Goal: Task Accomplishment & Management: Manage account settings

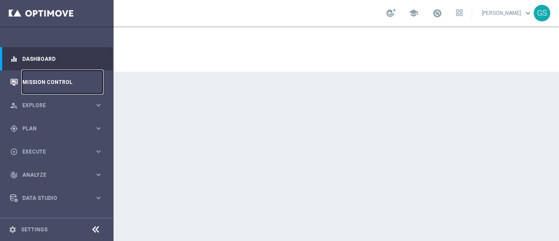
click at [36, 80] on link "Mission Control" at bounding box center [62, 81] width 80 height 23
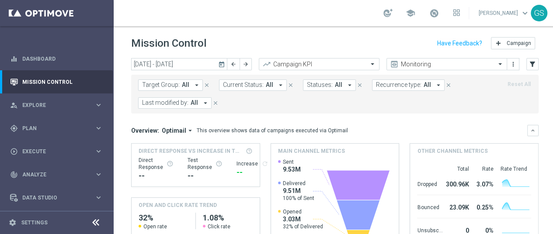
click at [484, 18] on link "Gokulakrishnan Sampath keyboard_arrow_down" at bounding box center [504, 13] width 53 height 13
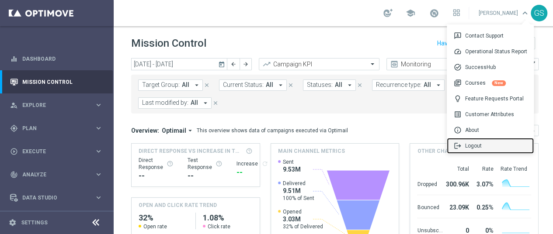
click at [465, 146] on span "logout" at bounding box center [458, 146] width 11 height 8
